Goal: Transaction & Acquisition: Book appointment/travel/reservation

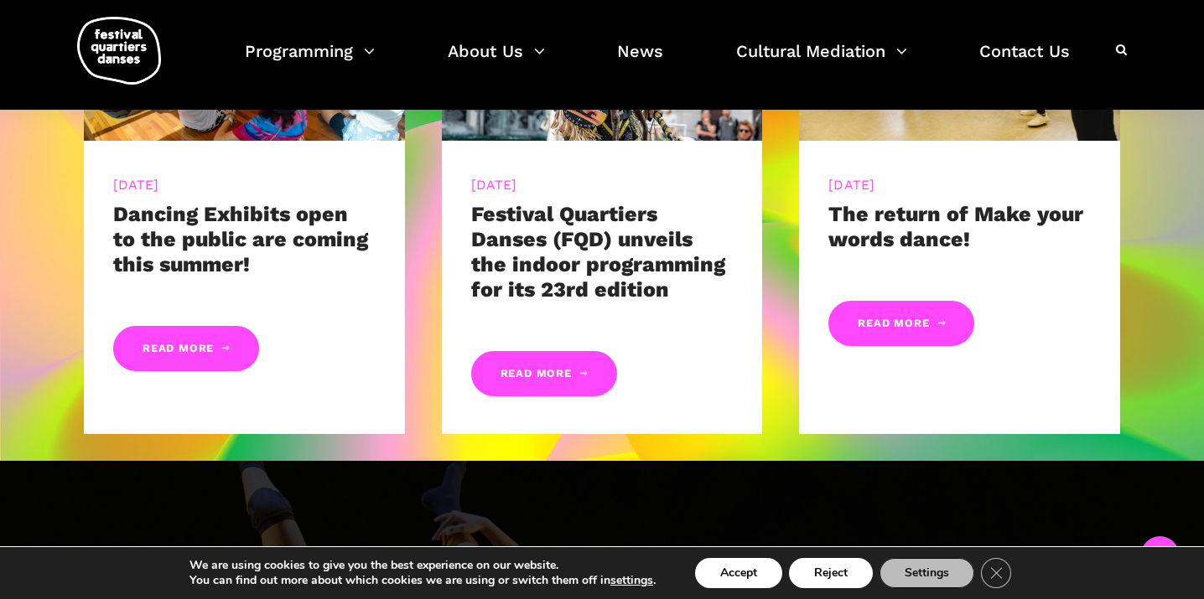
scroll to position [988, 0]
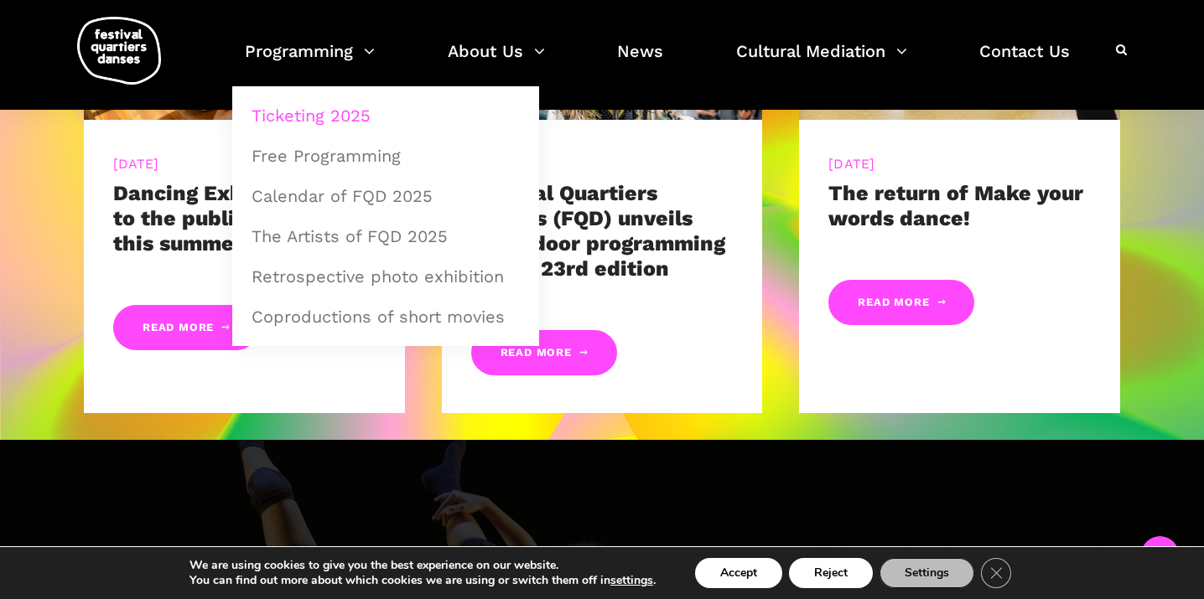
click at [319, 114] on link "Ticketing 2025" at bounding box center [385, 115] width 288 height 39
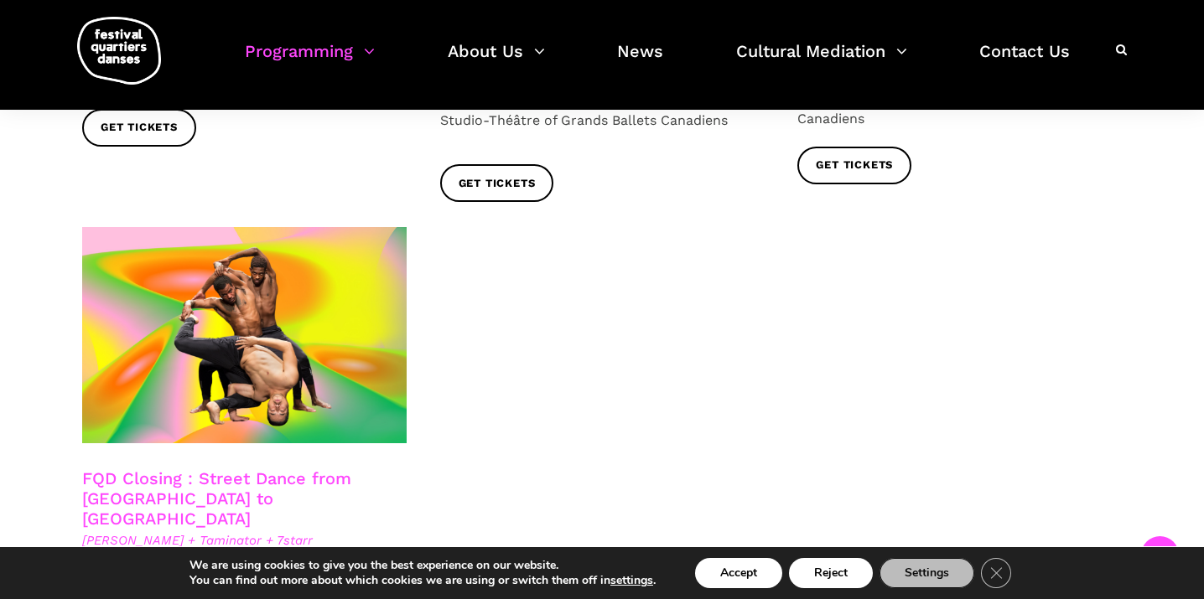
scroll to position [3048, 0]
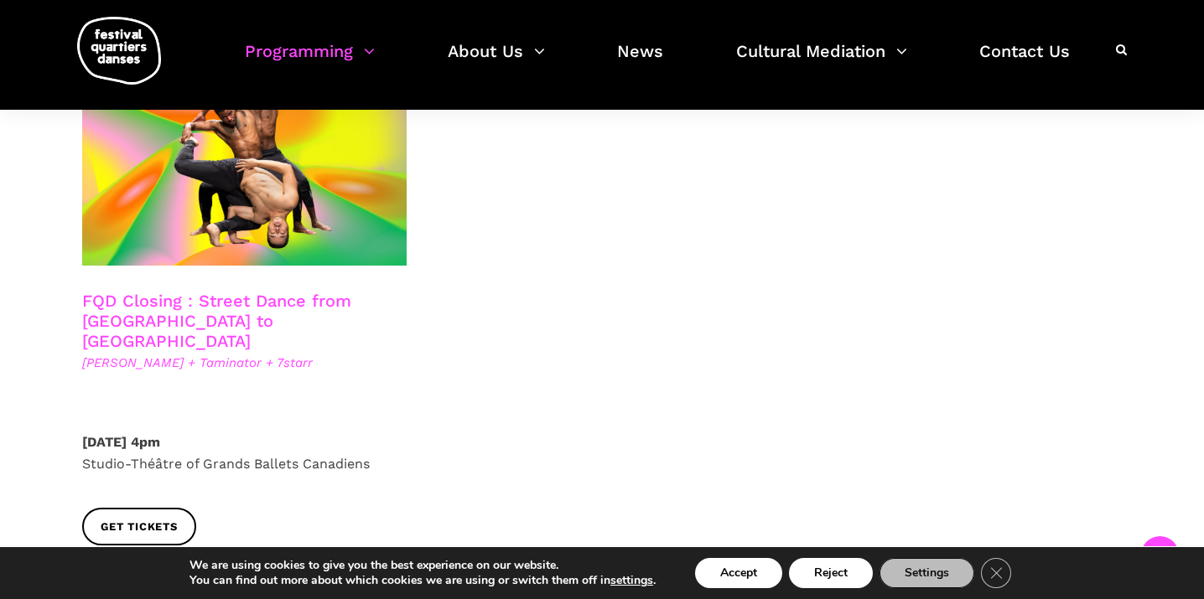
click at [229, 291] on link "FQD Closing : Street Dance from Copenhagen to Montreal" at bounding box center [216, 321] width 269 height 60
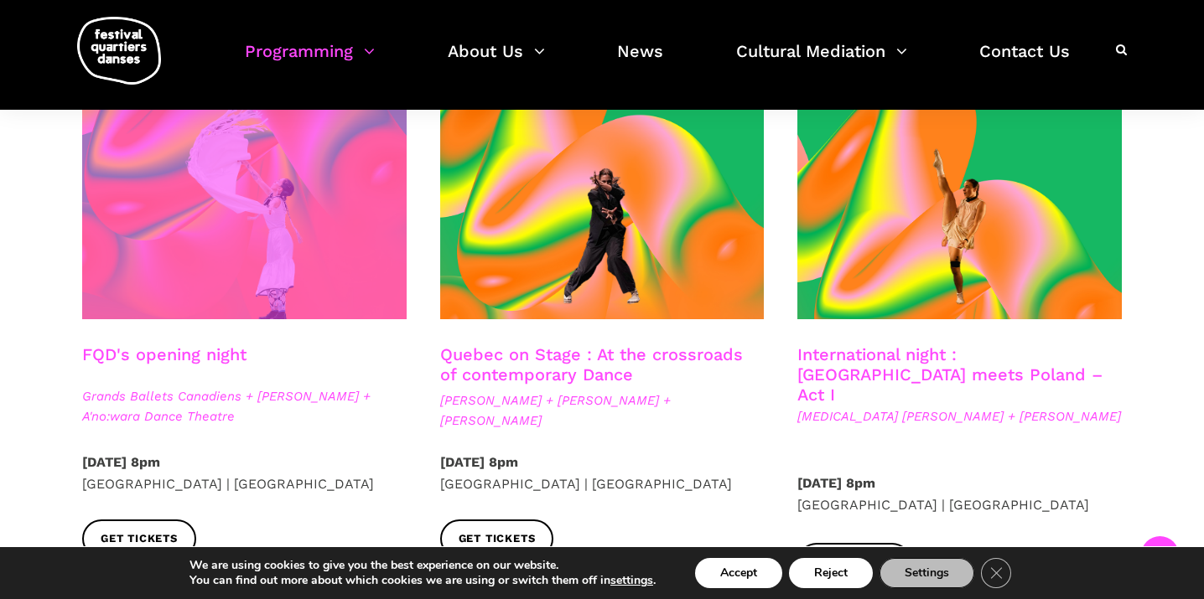
scroll to position [418, 0]
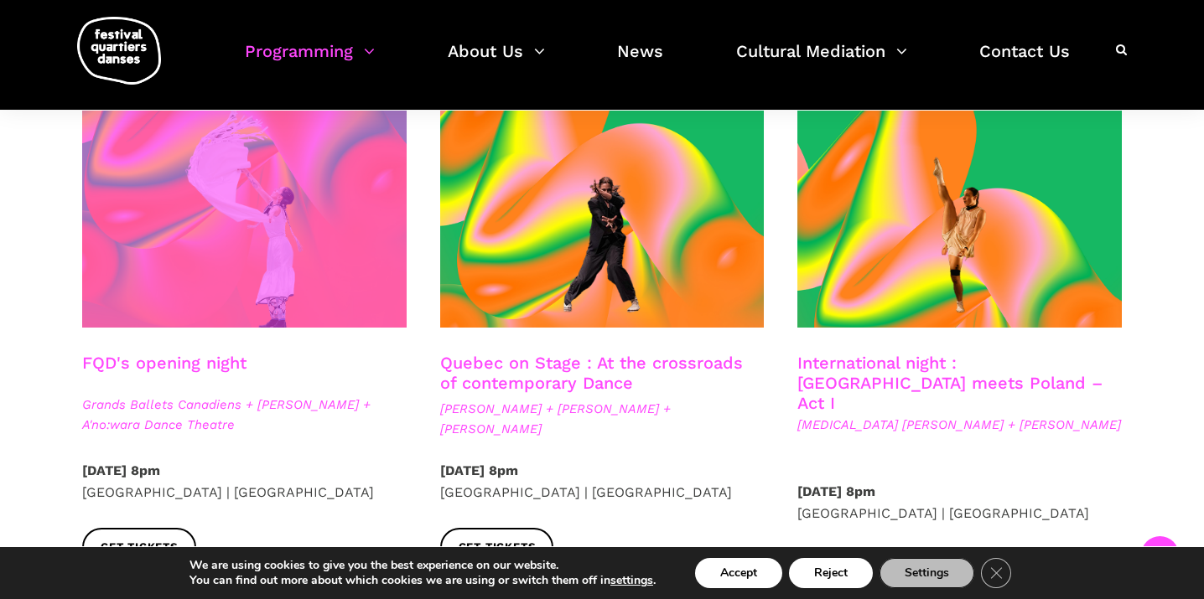
click at [321, 272] on span at bounding box center [244, 219] width 324 height 217
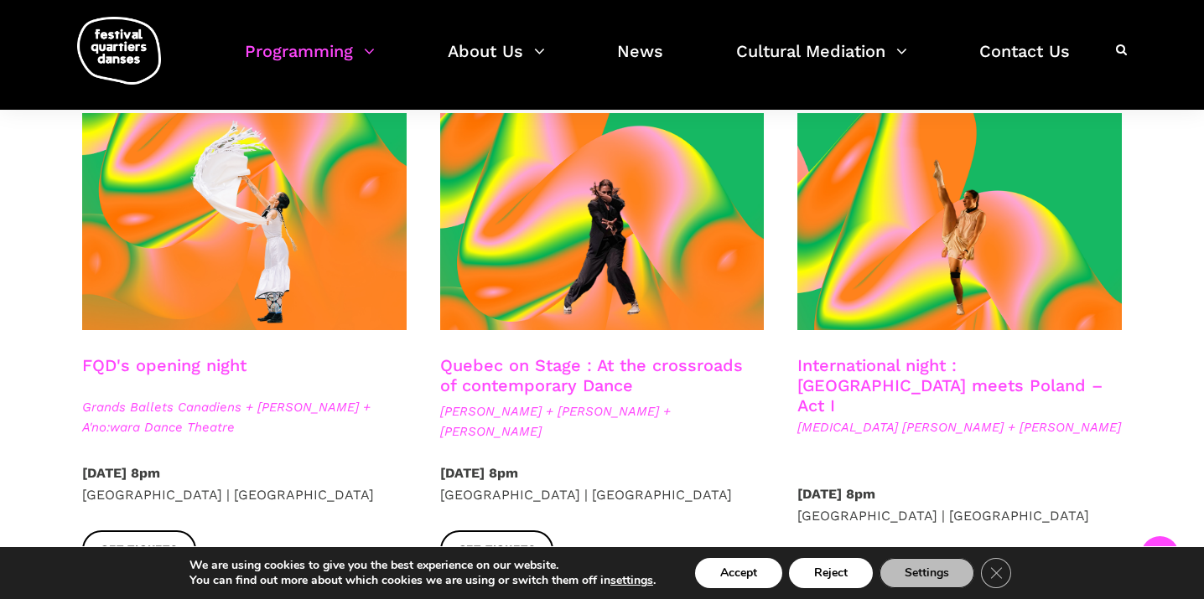
scroll to position [414, 0]
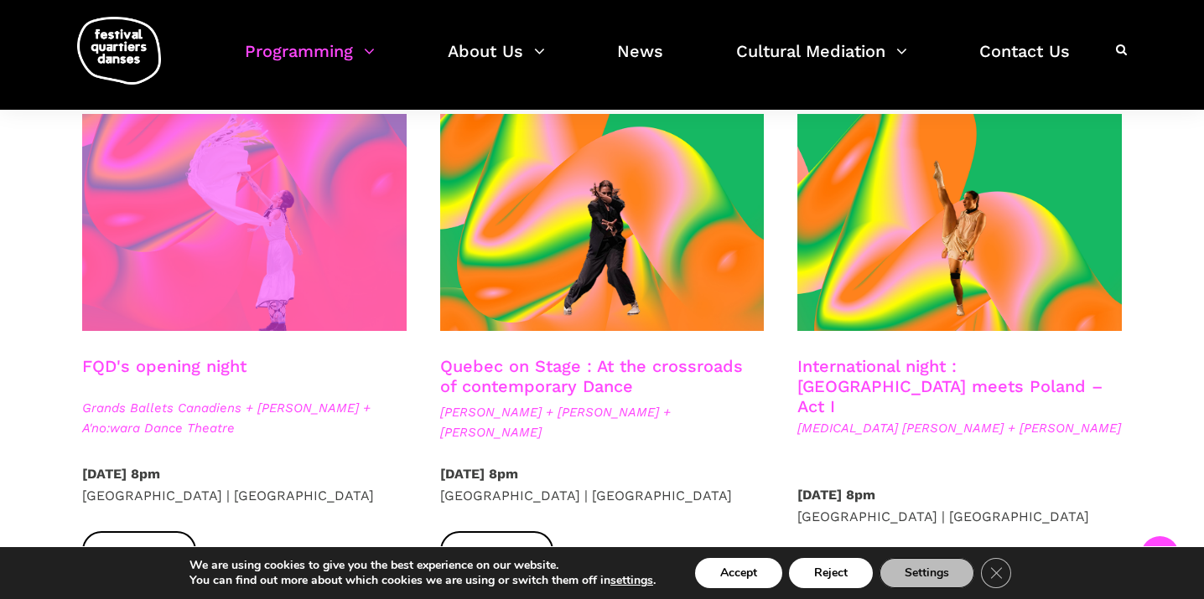
click at [228, 227] on span at bounding box center [244, 222] width 324 height 217
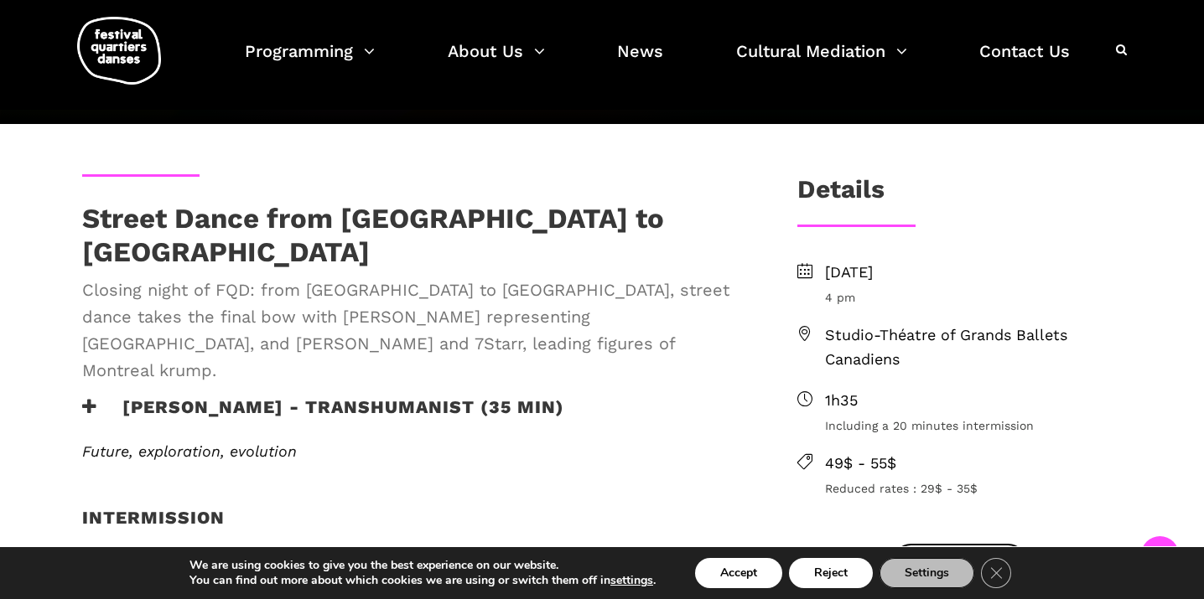
scroll to position [375, 0]
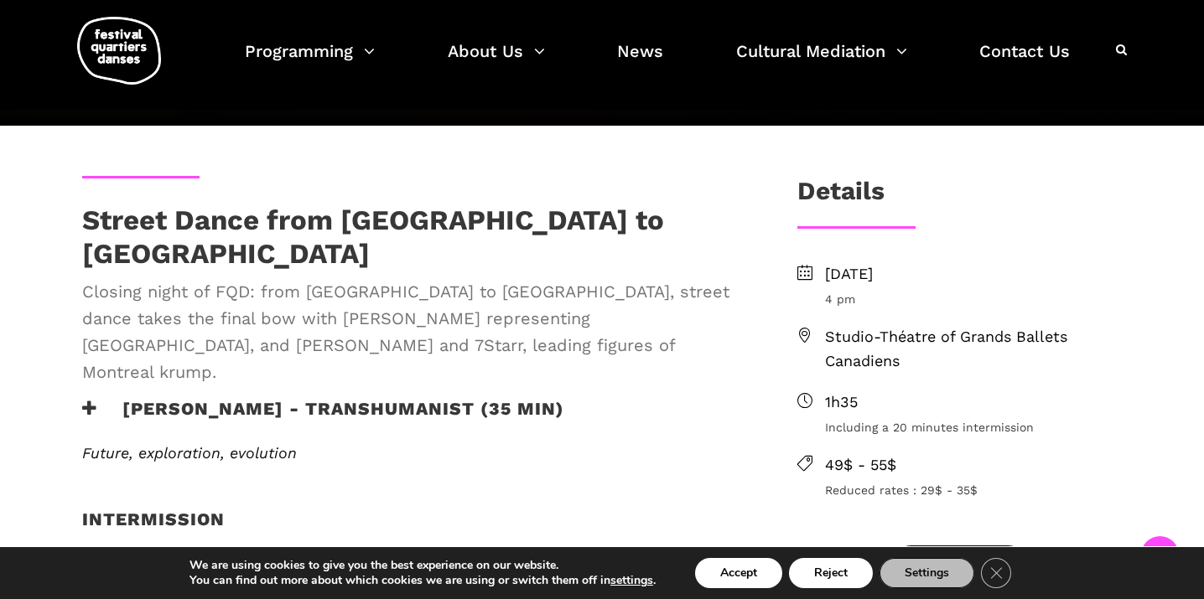
click at [340, 398] on h3 "Lene Boel - TRANSHUMANIST (35 min)" at bounding box center [323, 419] width 482 height 42
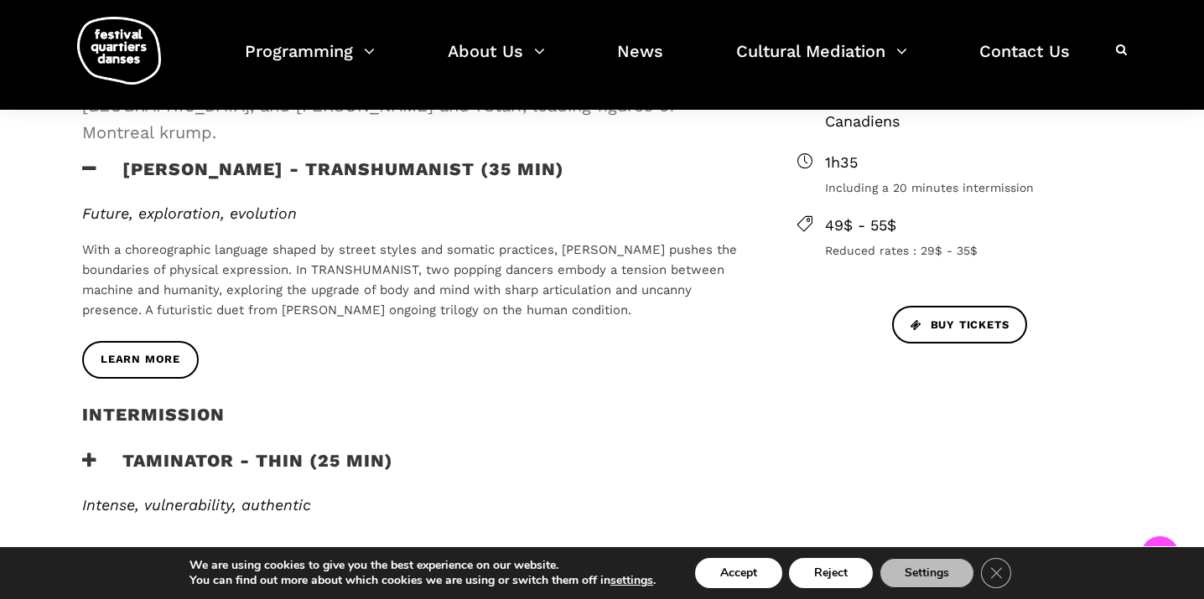
scroll to position [627, 0]
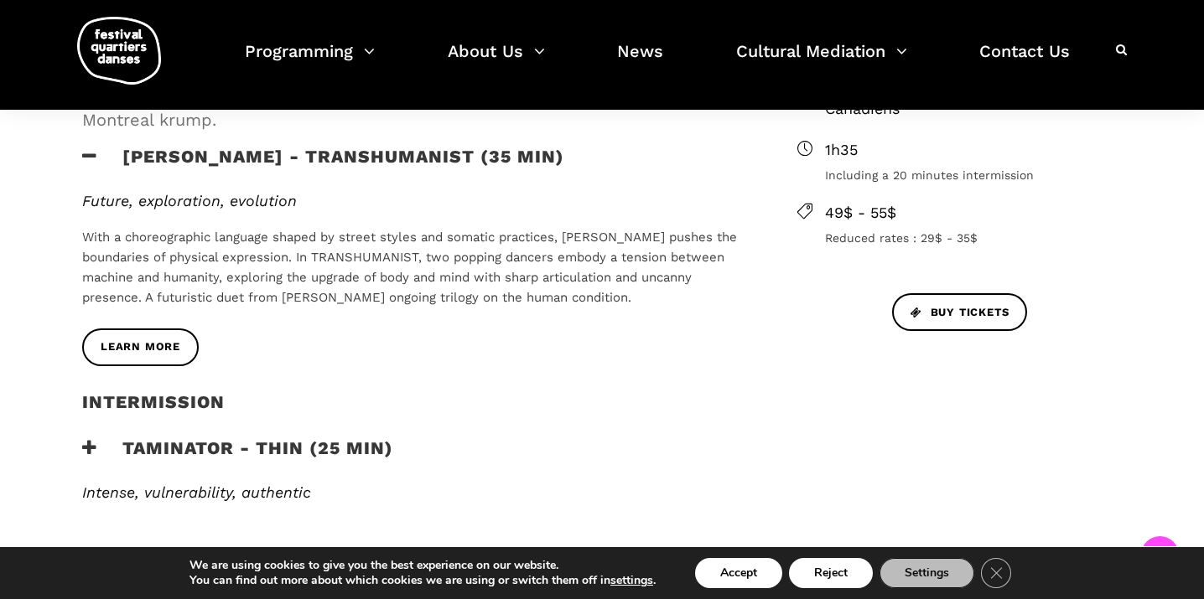
click at [180, 438] on h3 "Taminator - Thin (25 min)" at bounding box center [237, 459] width 311 height 42
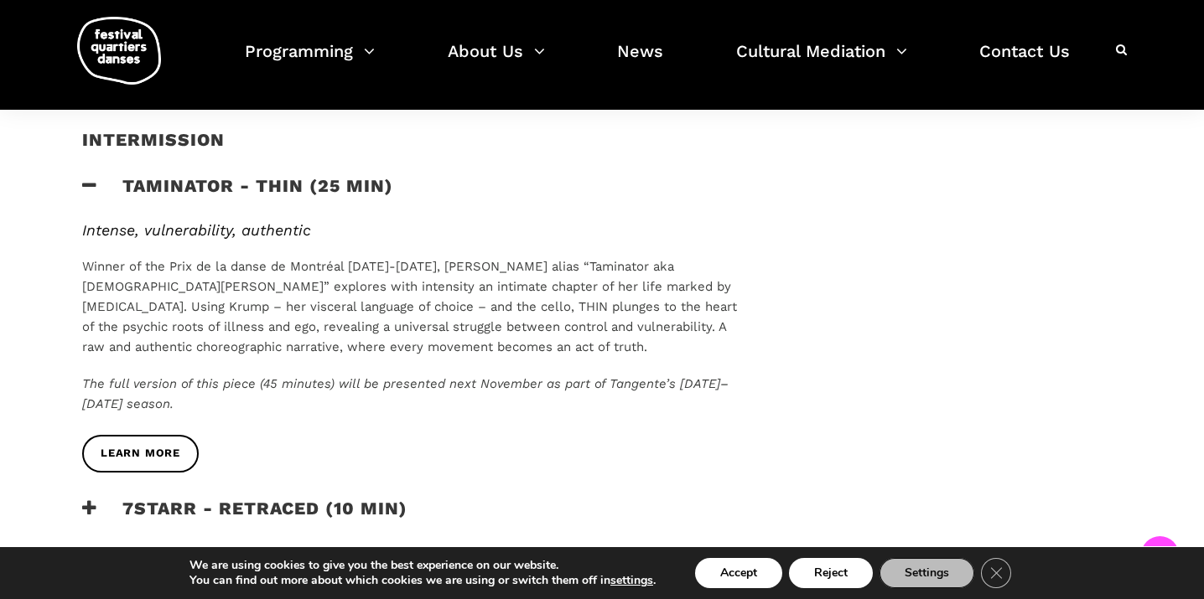
scroll to position [900, 0]
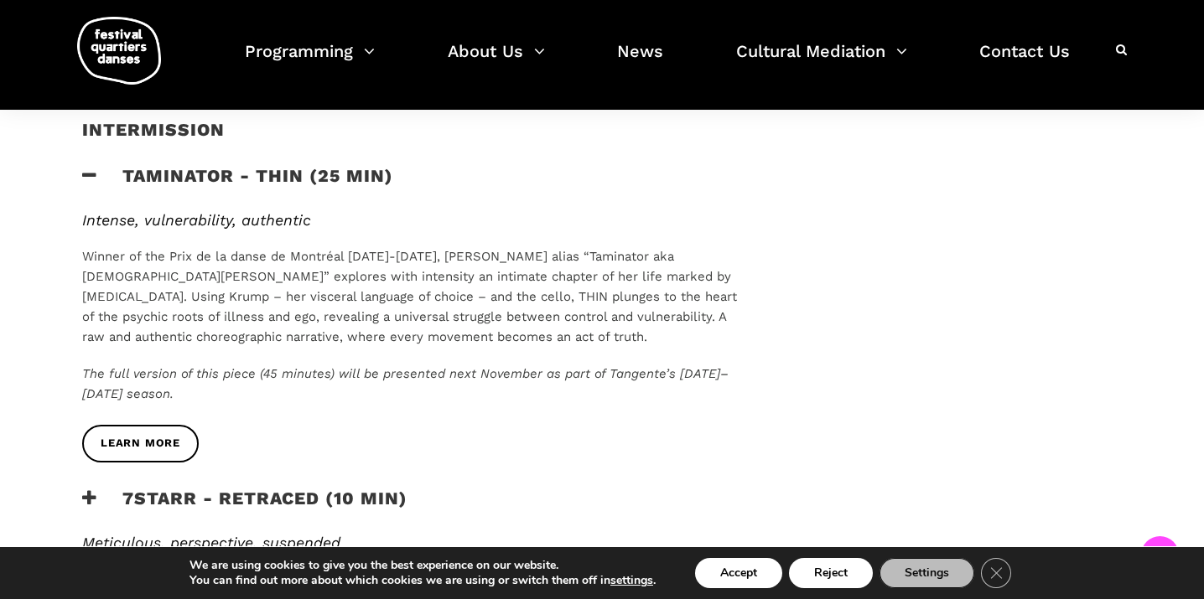
click at [196, 488] on h3 "7Starr - Retraced (10 min)" at bounding box center [244, 509] width 325 height 42
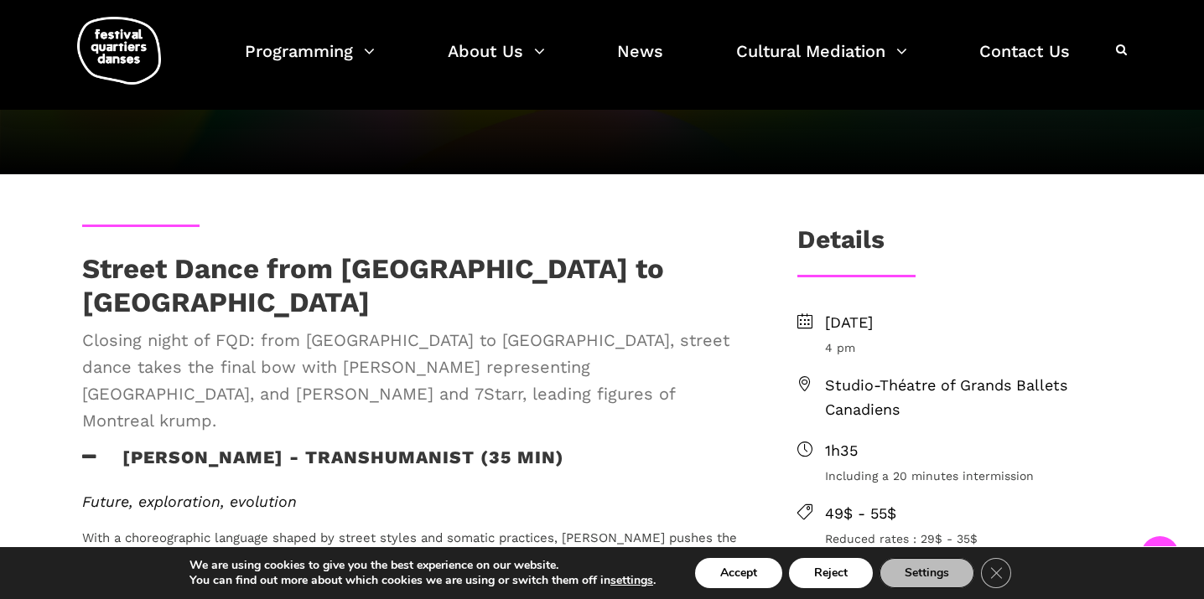
scroll to position [489, 0]
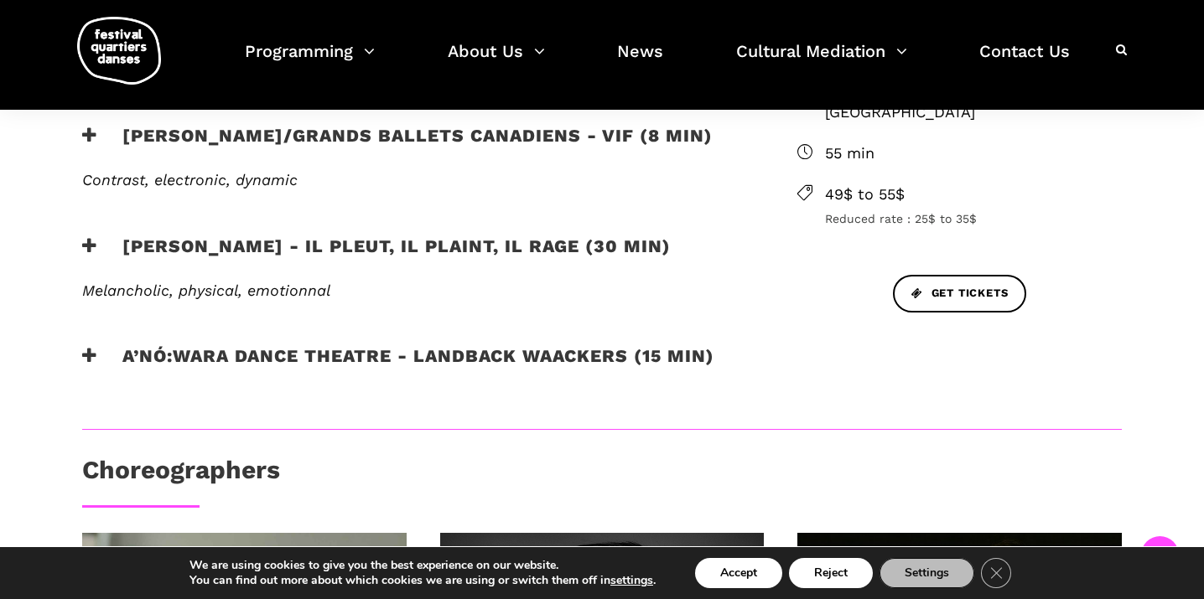
scroll to position [681, 0]
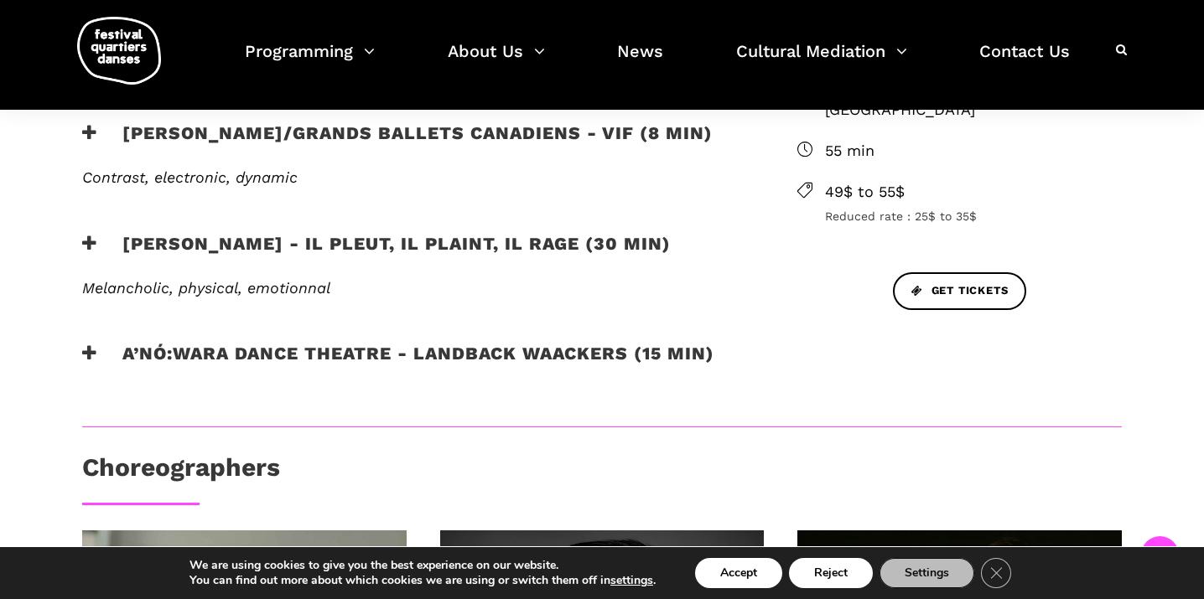
click at [267, 348] on h3 "A’nó:wara Dance Theatre - Landback Waackers (15 min)" at bounding box center [398, 364] width 632 height 42
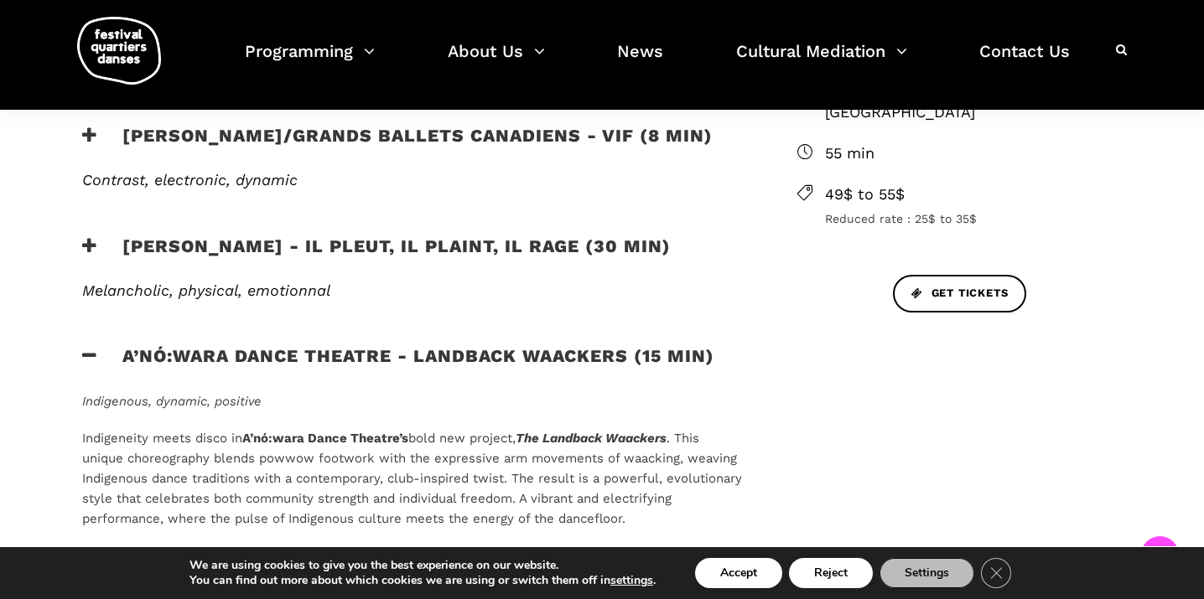
scroll to position [637, 0]
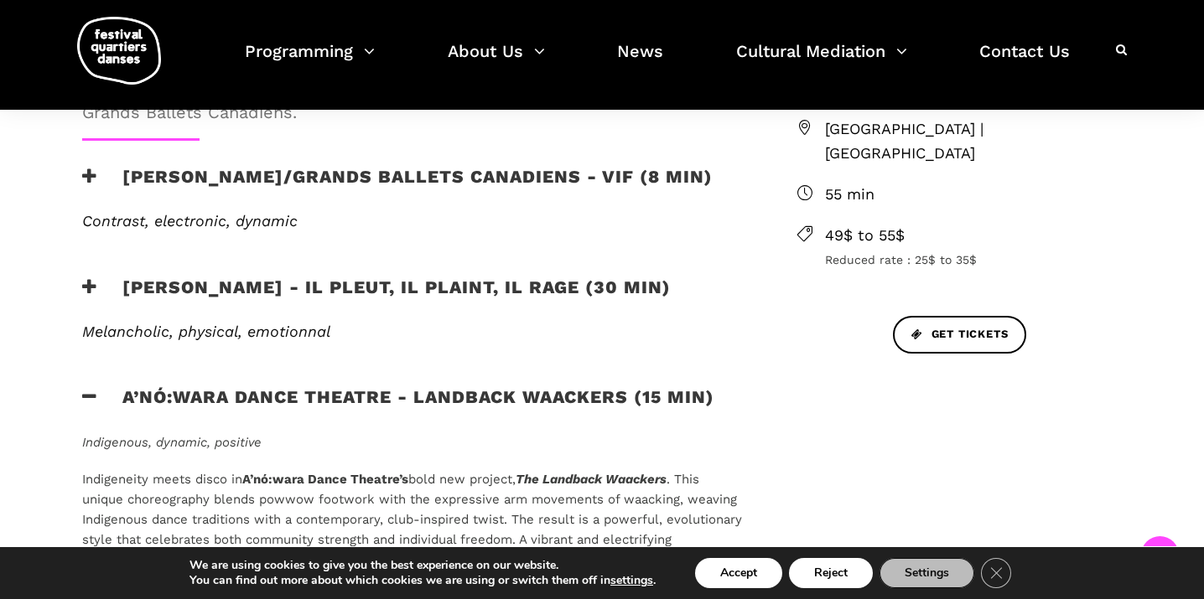
click at [269, 185] on h3 "[PERSON_NAME]/Grands Ballets Canadiens - Vif (8 min)" at bounding box center [397, 187] width 630 height 42
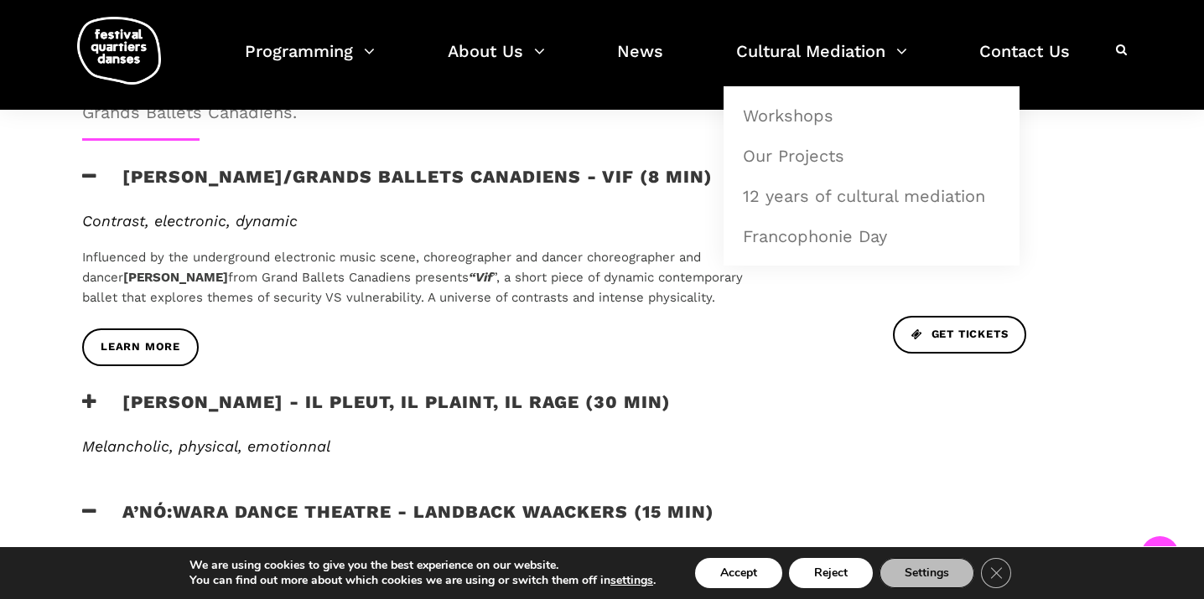
scroll to position [768, 0]
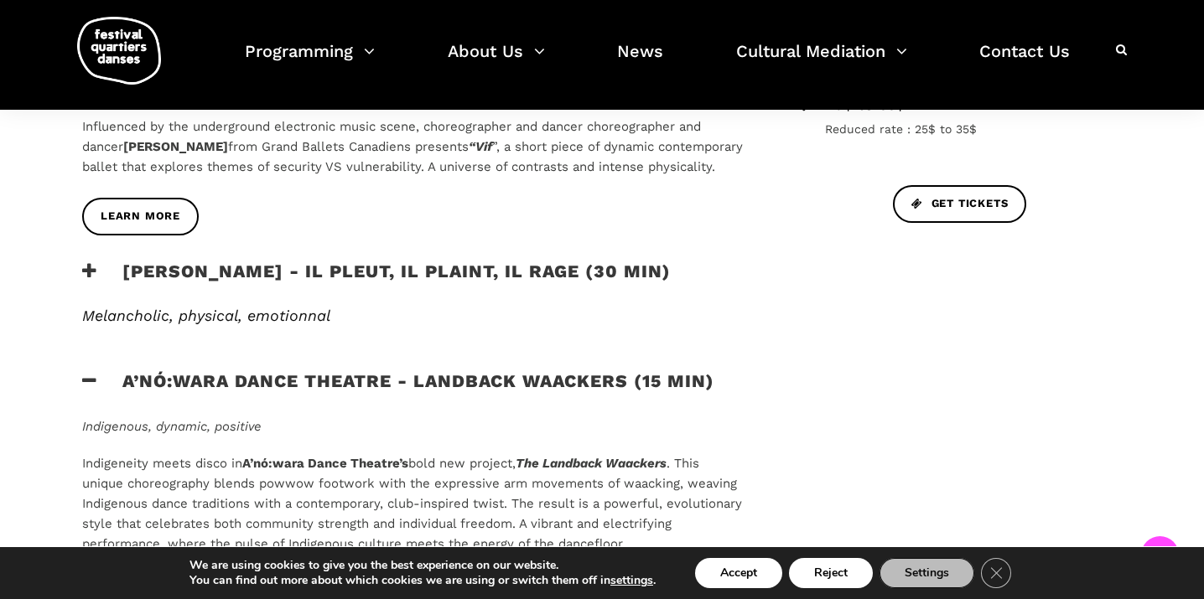
click at [184, 297] on h3 "[PERSON_NAME] - Il pleut, il plaint, il rage (30 min)" at bounding box center [376, 282] width 589 height 42
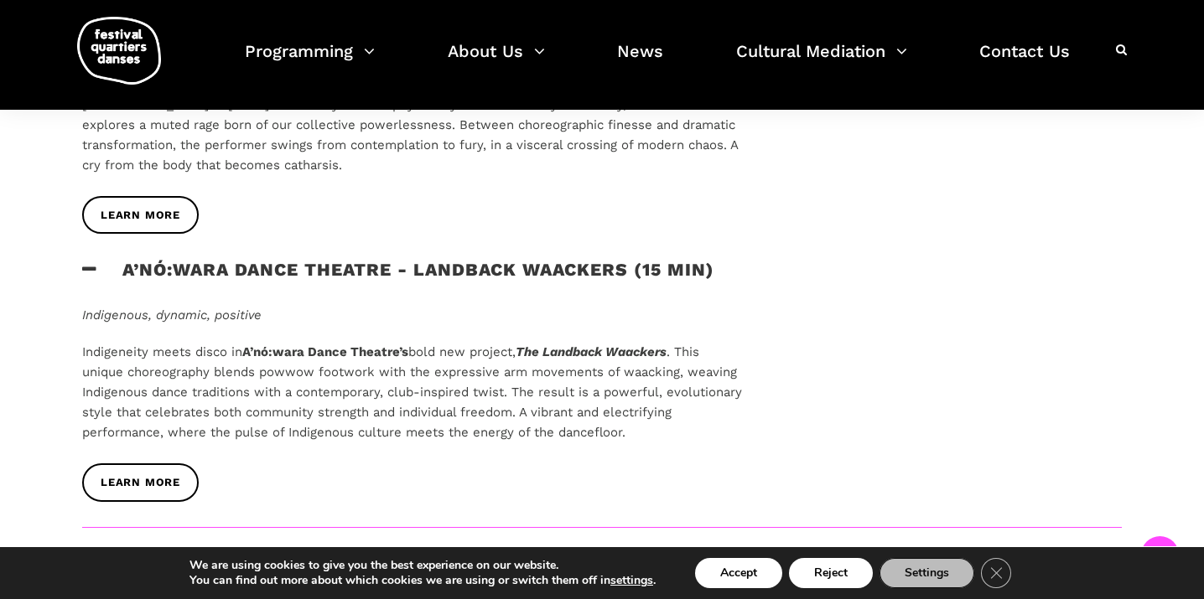
scroll to position [1037, 0]
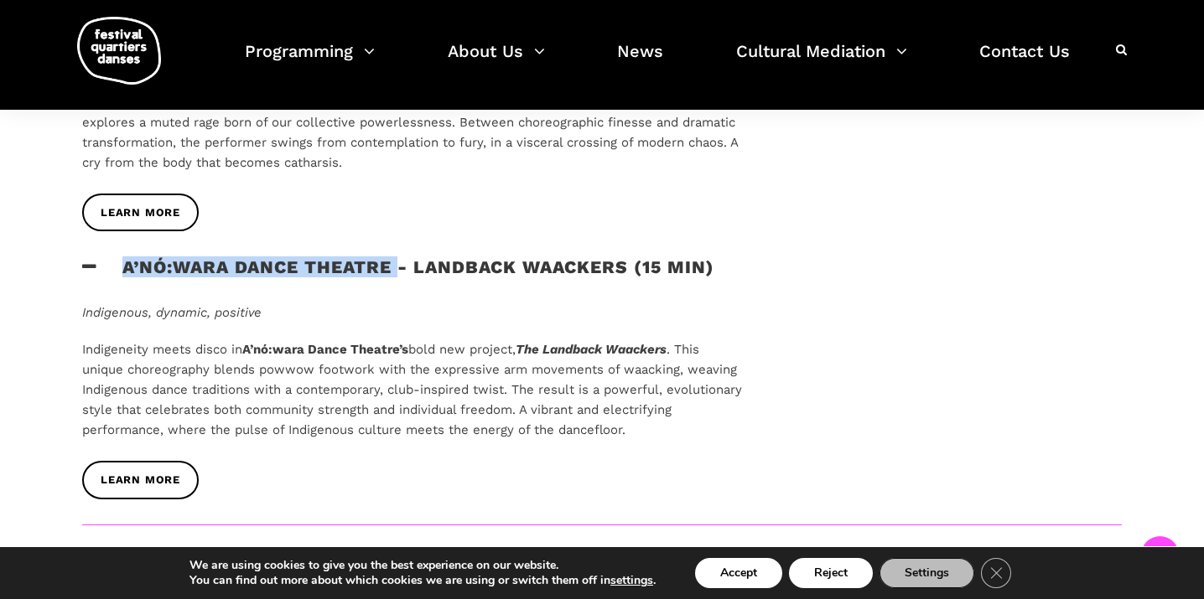
drag, startPoint x: 122, startPoint y: 292, endPoint x: 397, endPoint y: 288, distance: 275.0
click at [397, 288] on h3 "A’nó:wara Dance Theatre - Landback Waackers (15 min)" at bounding box center [398, 278] width 632 height 42
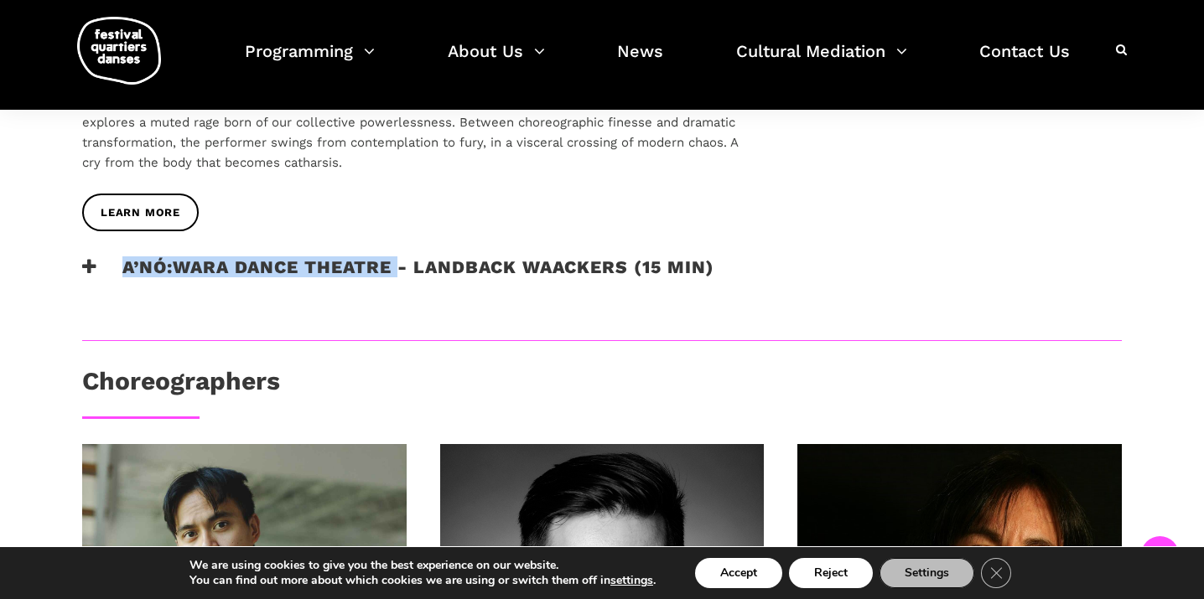
copy h3 "A’nó:wara Dance Theatre"
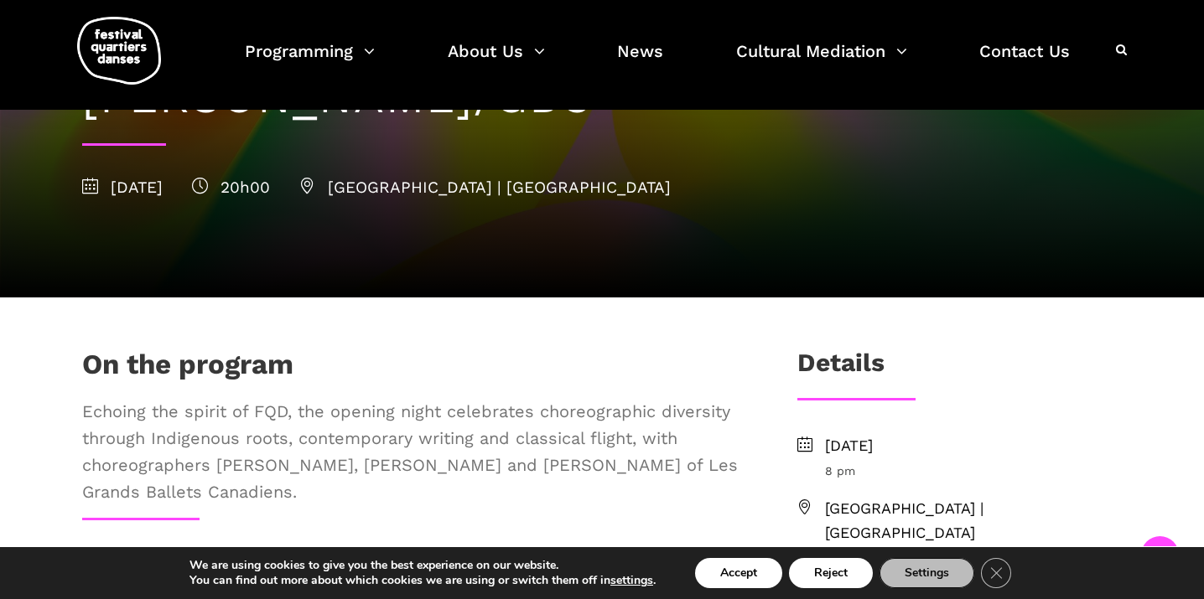
scroll to position [254, 0]
